Goal: Transaction & Acquisition: Purchase product/service

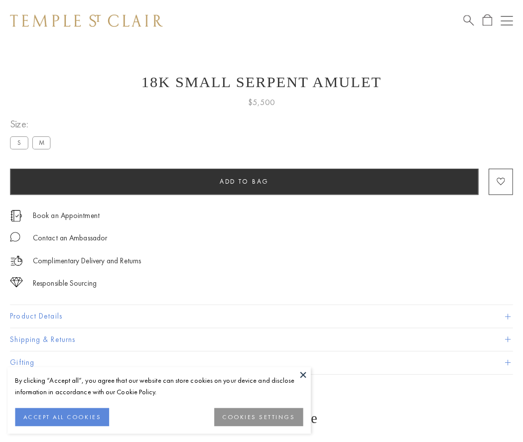
scroll to position [9, 0]
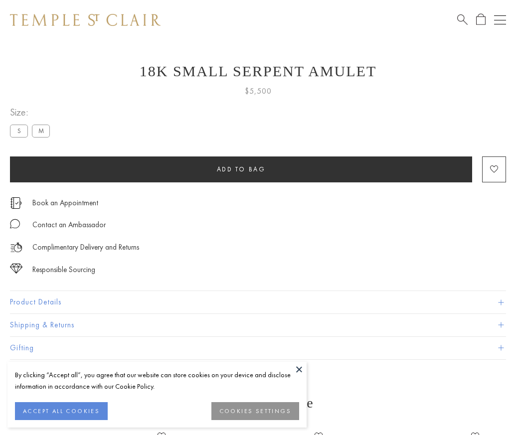
click at [241, 169] on span "Add to bag" at bounding box center [241, 169] width 49 height 8
